Goal: Information Seeking & Learning: Learn about a topic

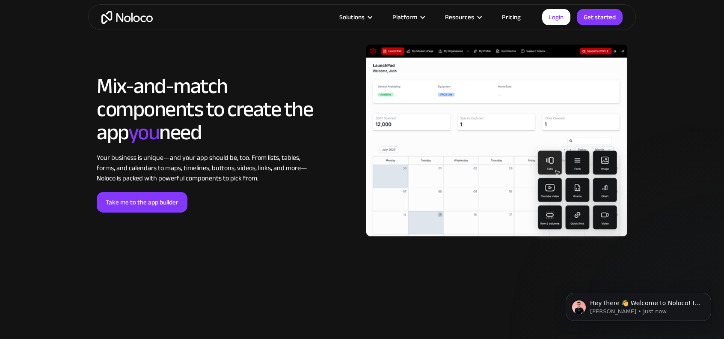
scroll to position [1840, 0]
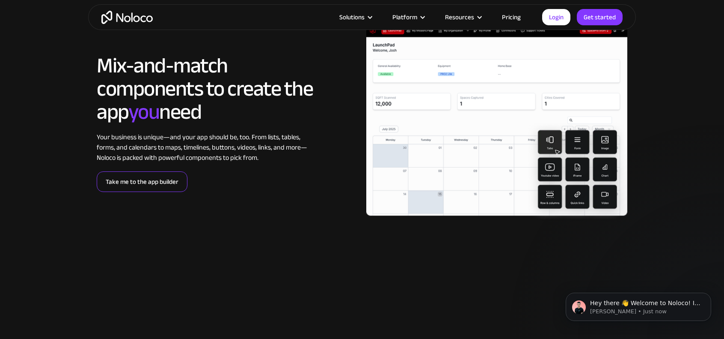
click at [157, 184] on link "Take me to the app builder" at bounding box center [142, 181] width 91 height 21
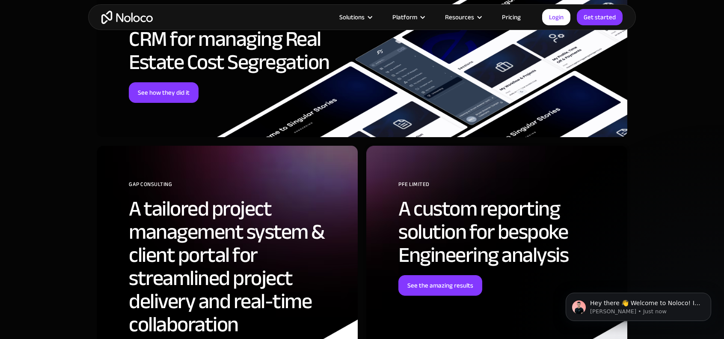
scroll to position [2225, 0]
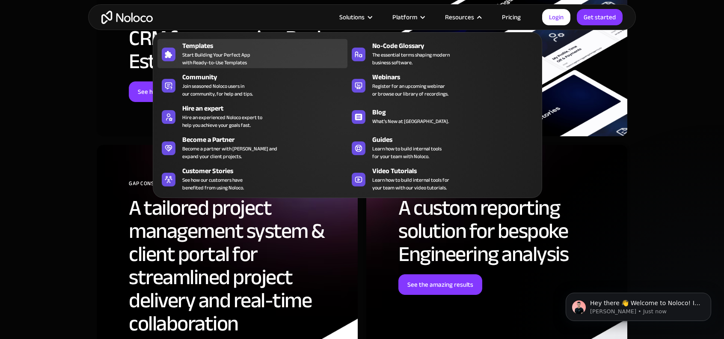
click at [258, 48] on div "Templates" at bounding box center [266, 46] width 169 height 10
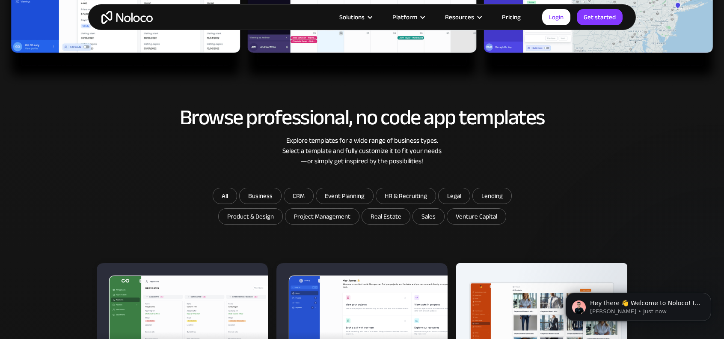
scroll to position [428, 0]
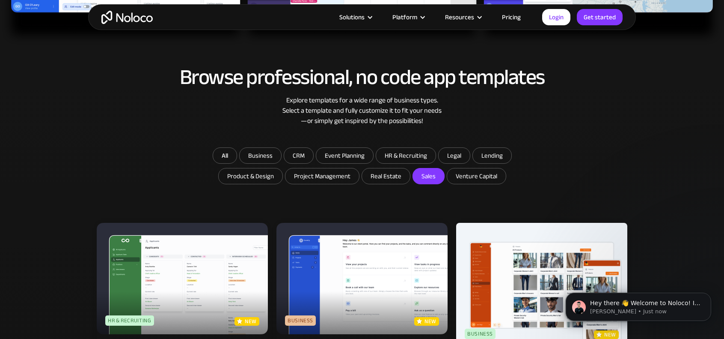
click at [410, 179] on input "Sales" at bounding box center [386, 175] width 48 height 15
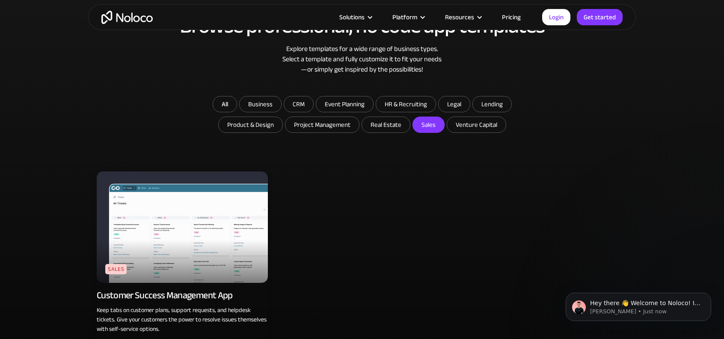
scroll to position [471, 0]
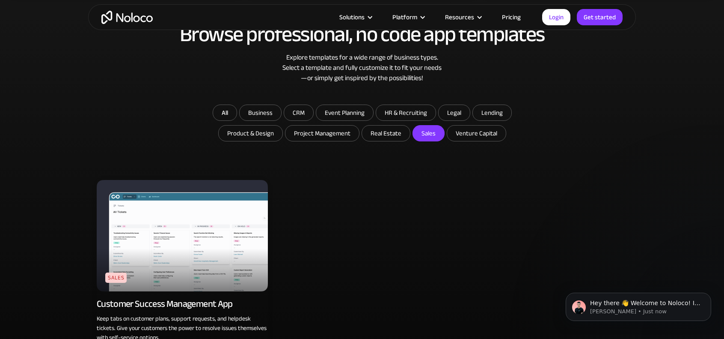
click at [429, 128] on input "Sales" at bounding box center [428, 132] width 31 height 15
checkbox input "false"
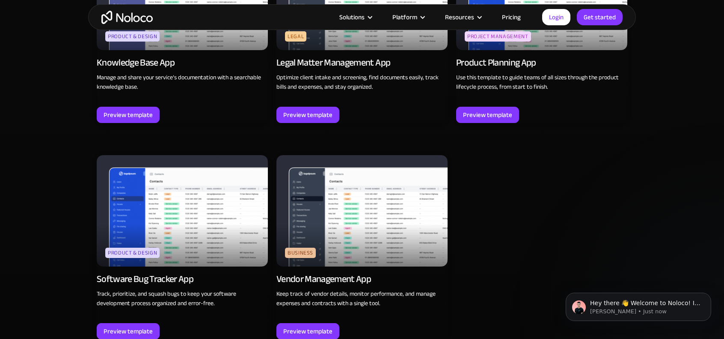
scroll to position [2397, 0]
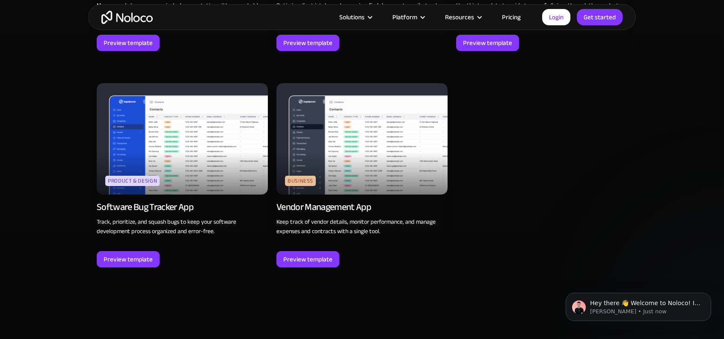
click at [399, 171] on img at bounding box center [361, 138] width 171 height 111
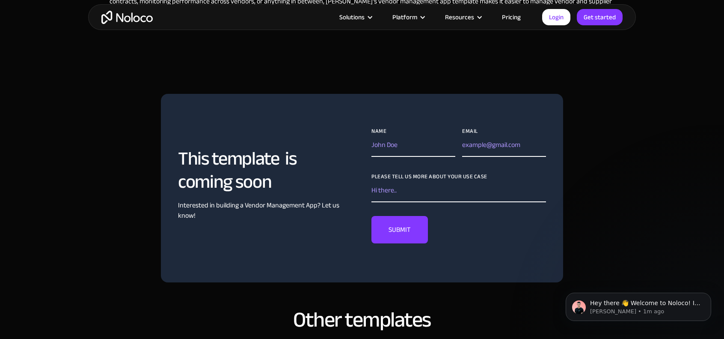
scroll to position [385, 0]
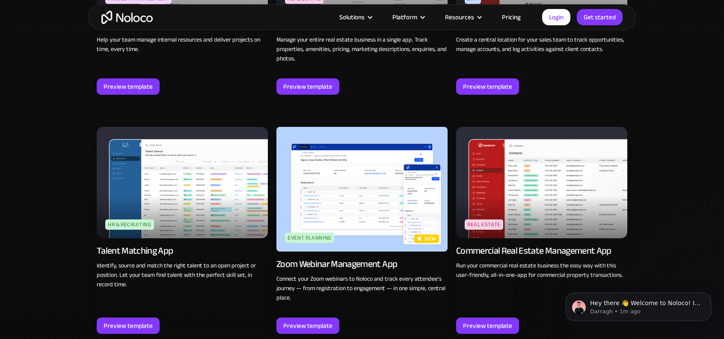
scroll to position [1753, 0]
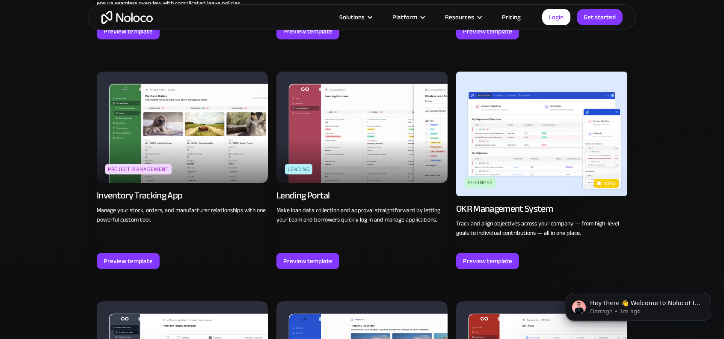
click at [175, 108] on img at bounding box center [182, 126] width 171 height 111
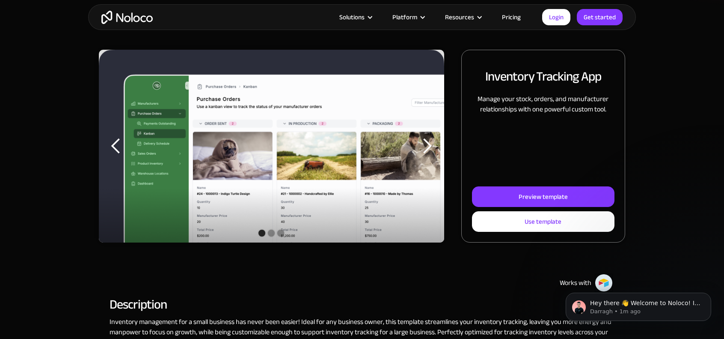
scroll to position [86, 0]
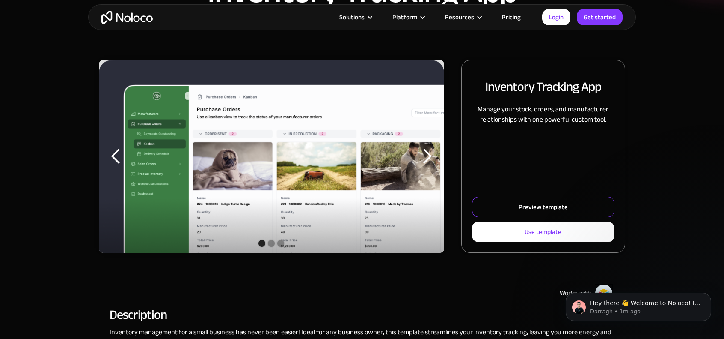
click at [548, 207] on div "Preview template" at bounding box center [543, 206] width 49 height 11
